Goal: Information Seeking & Learning: Learn about a topic

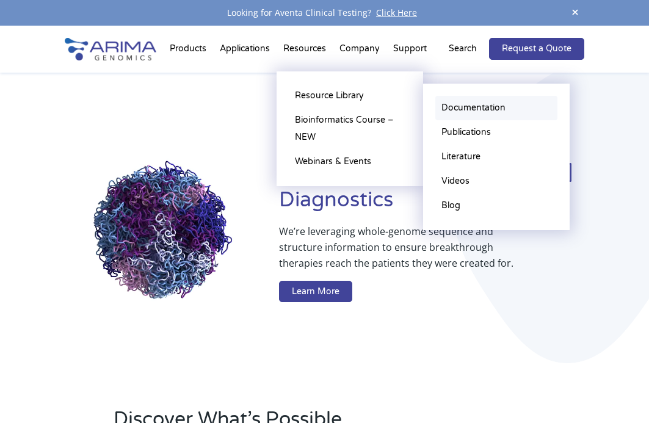
click at [482, 109] on link "Documentation" at bounding box center [496, 108] width 122 height 24
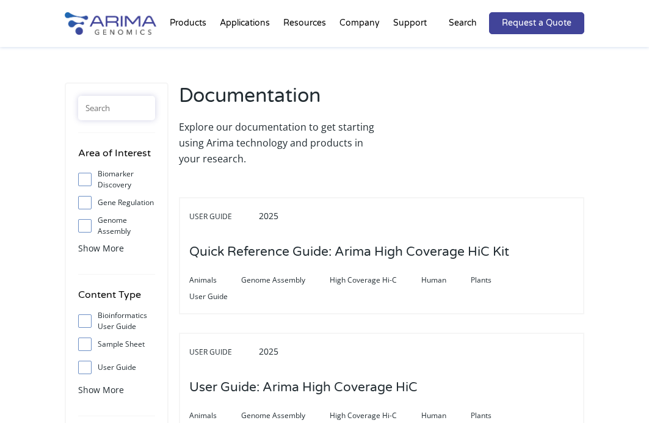
click at [115, 109] on input "text" at bounding box center [116, 108] width 77 height 24
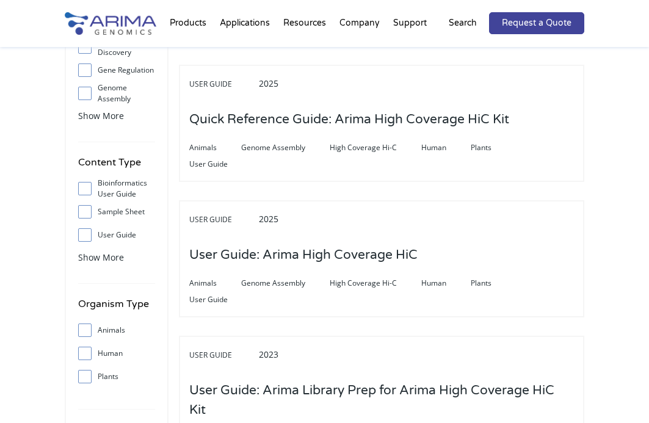
scroll to position [137, 0]
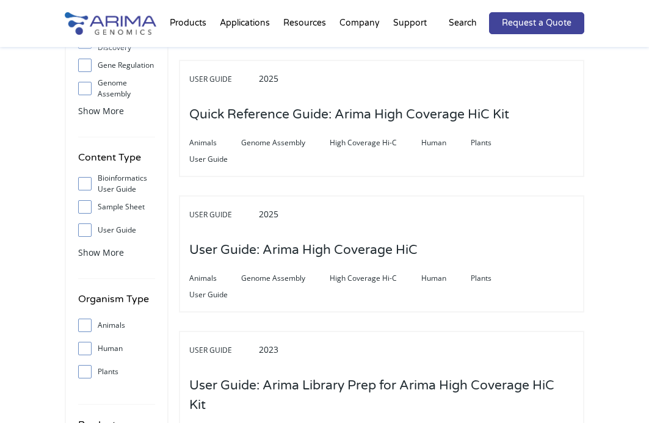
click at [88, 230] on input "User Guide" at bounding box center [85, 230] width 8 height 8
checkbox input "true"
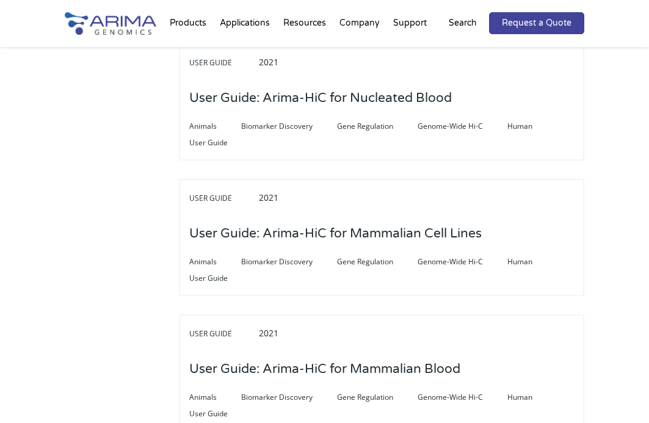
scroll to position [2231, 0]
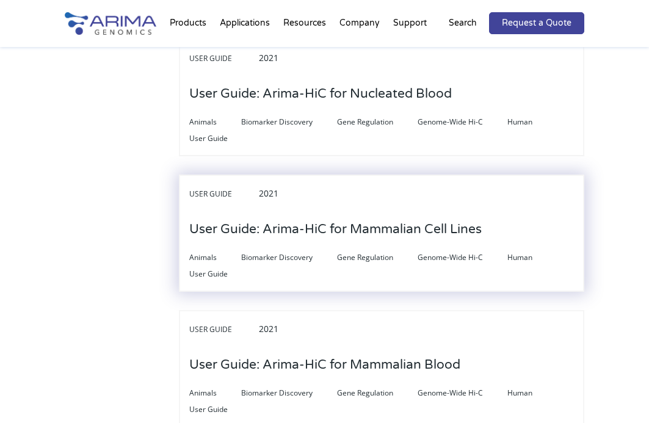
click at [295, 216] on h3 "User Guide: Arima-HiC for Mammalian Cell Lines" at bounding box center [335, 230] width 292 height 38
